Goal: Consume media (video, audio): Consume media (video, audio)

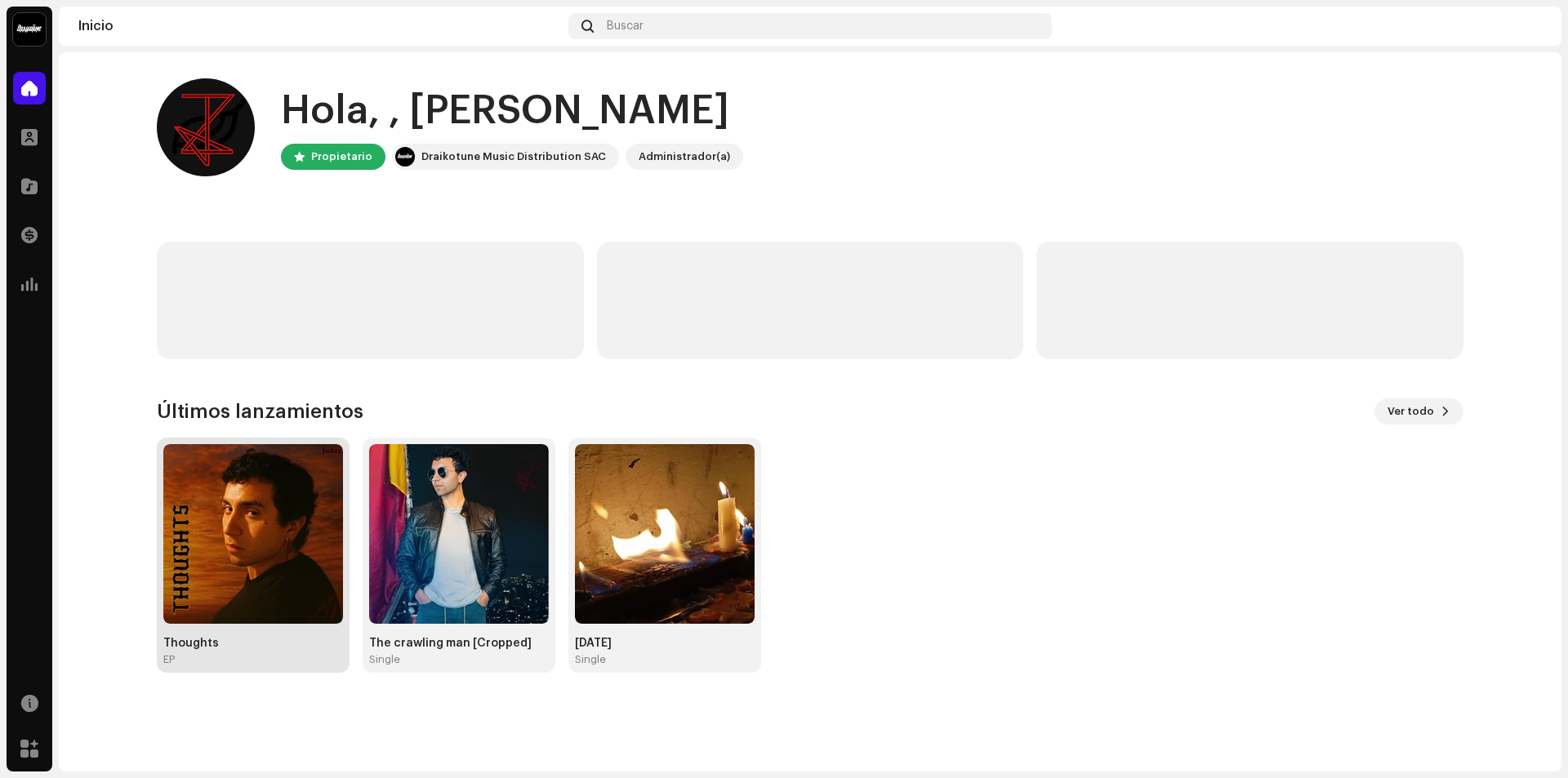
click at [288, 559] on img at bounding box center [253, 533] width 180 height 180
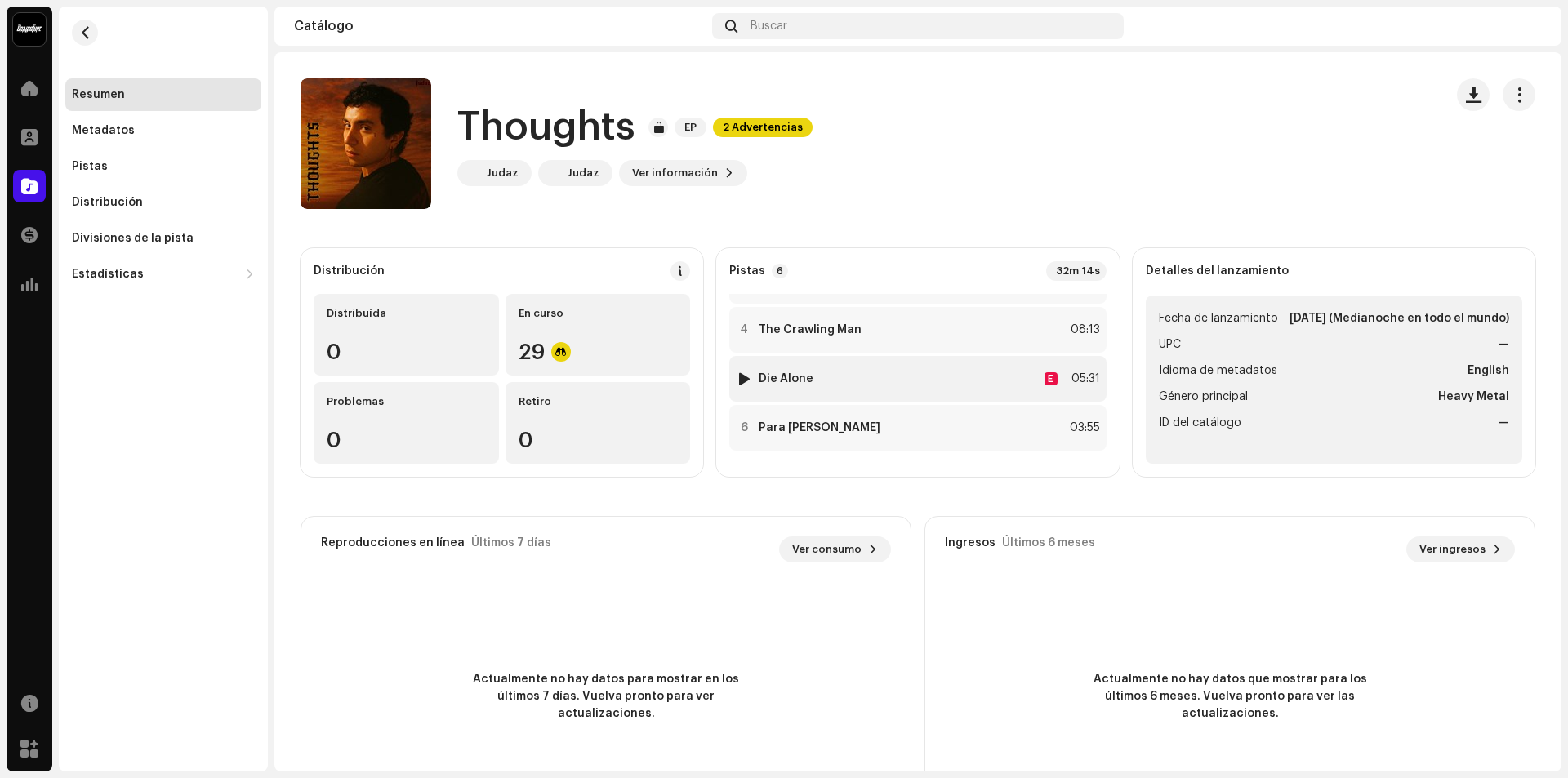
scroll to position [52, 0]
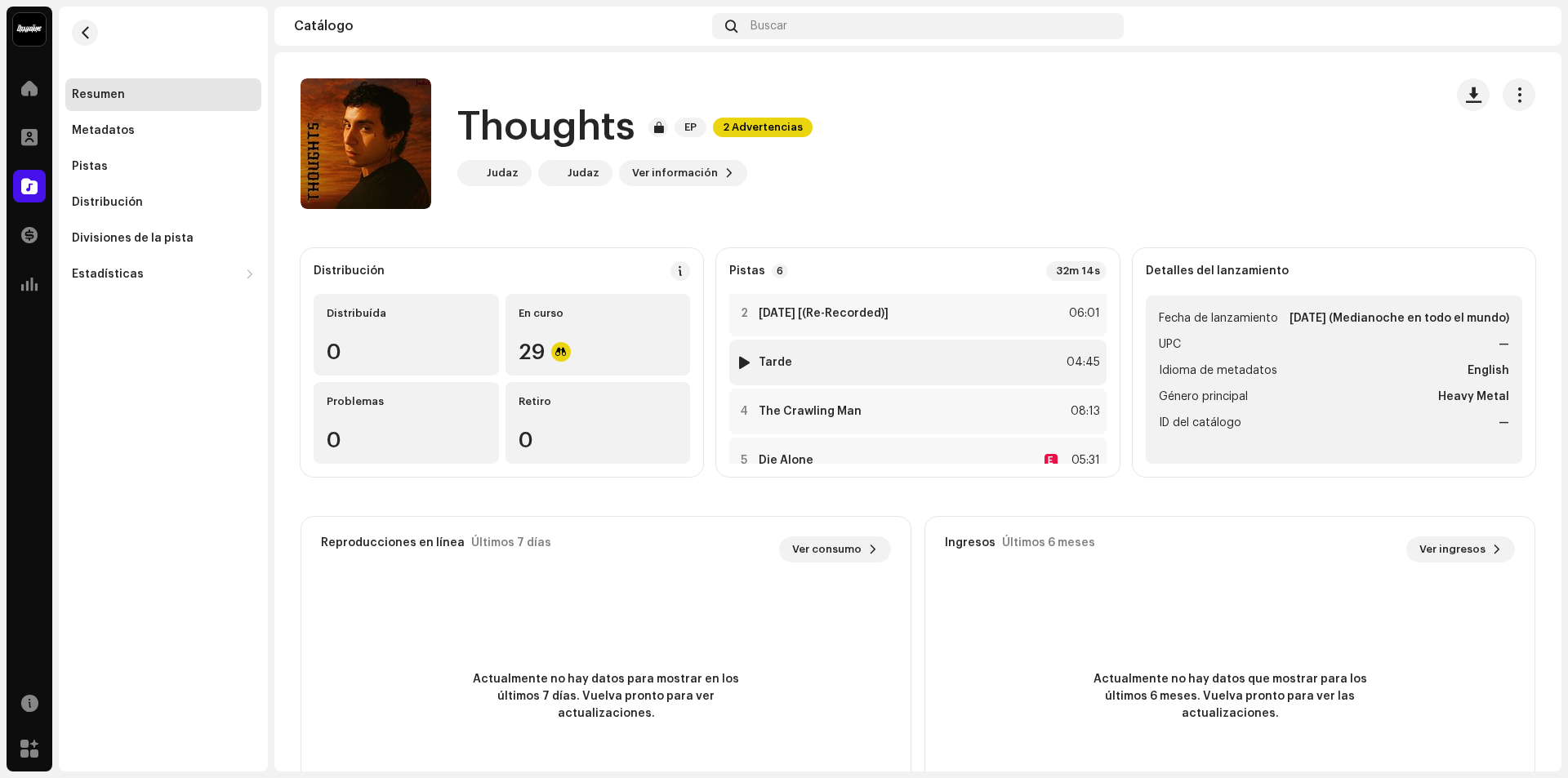
click at [742, 365] on div at bounding box center [745, 362] width 13 height 13
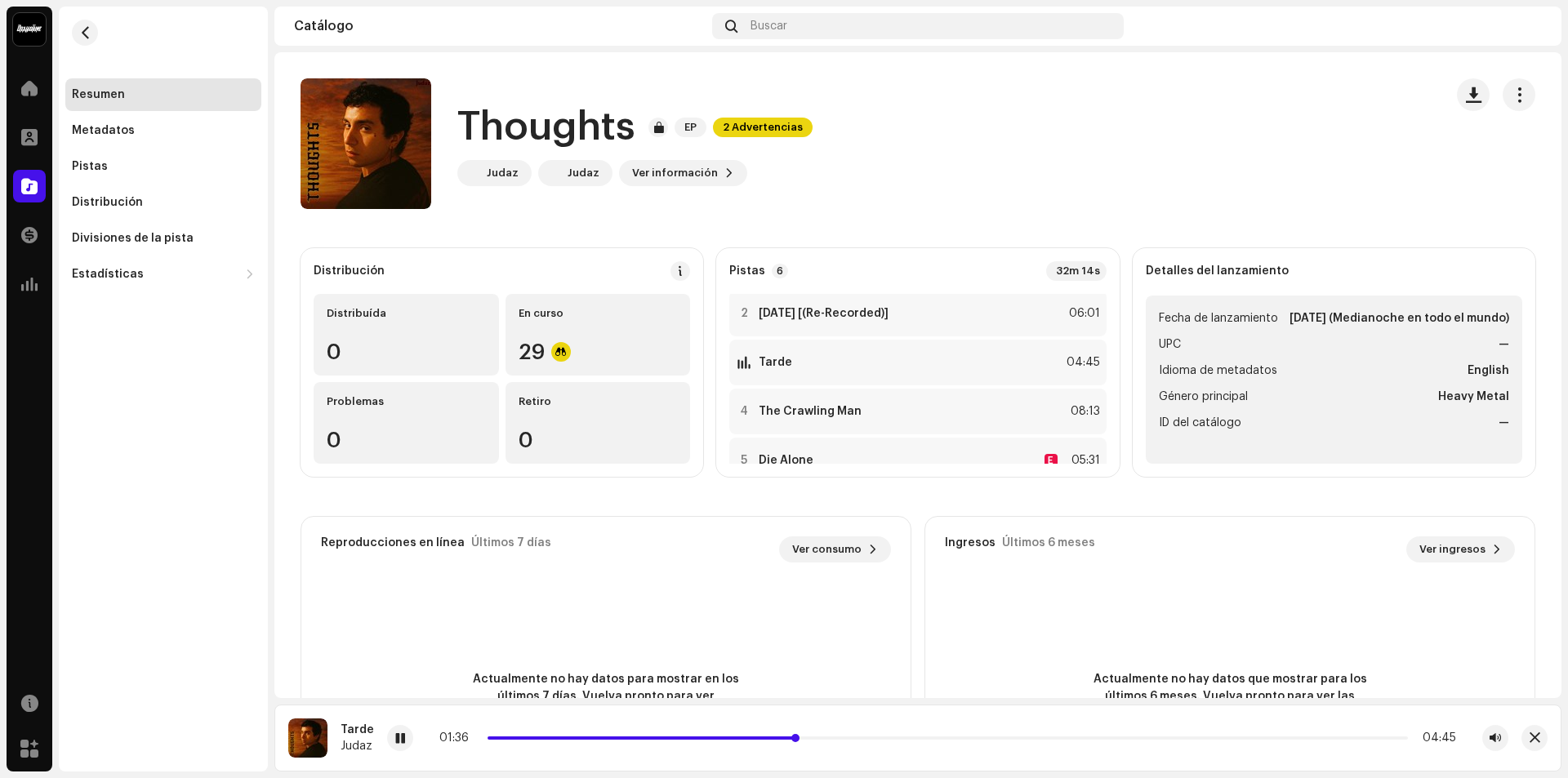
click at [531, 737] on span at bounding box center [643, 738] width 311 height 4
click at [531, 735] on div "00:43 04:45" at bounding box center [948, 738] width 1016 height 13
click at [528, 740] on div "00:44 04:45" at bounding box center [948, 738] width 1016 height 13
click at [534, 737] on span at bounding box center [561, 738] width 149 height 4
click at [395, 741] on span at bounding box center [400, 739] width 10 height 13
